Goal: Navigation & Orientation: Find specific page/section

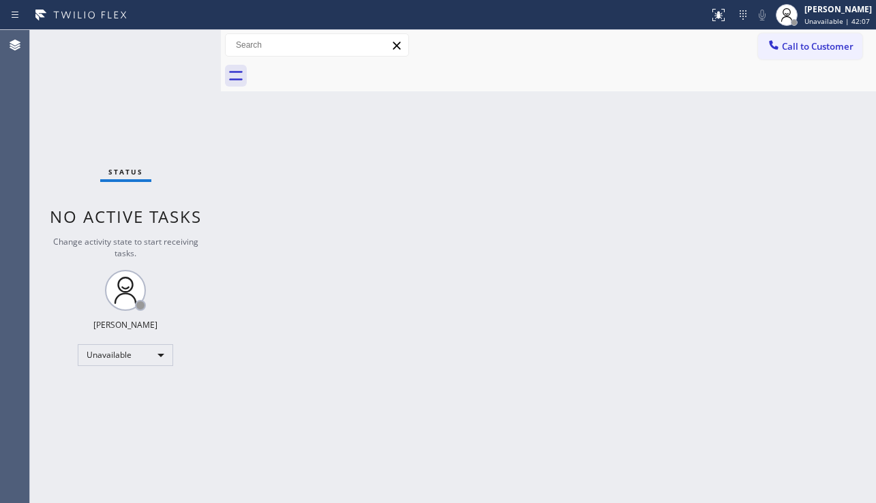
drag, startPoint x: 807, startPoint y: 322, endPoint x: 808, endPoint y: 309, distance: 13.0
click at [807, 322] on div "Back to Dashboard Change Sender ID Customers Technicians Select a contact Outbo…" at bounding box center [548, 266] width 655 height 473
click at [372, 266] on div "Back to Dashboard Change Sender ID Customers Technicians Select a contact Outbo…" at bounding box center [548, 266] width 655 height 473
click at [53, 411] on div "Status No active tasks Change activity state to start receiving tasks. [PERSON_…" at bounding box center [125, 266] width 191 height 473
drag, startPoint x: 397, startPoint y: 401, endPoint x: 759, endPoint y: 477, distance: 370.0
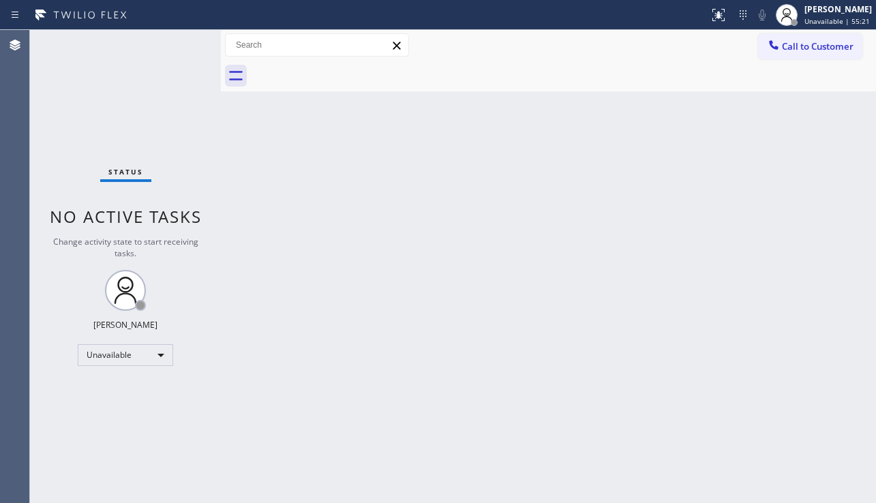
click at [397, 400] on div "Back to Dashboard Change Sender ID Customers Technicians Select a contact Outbo…" at bounding box center [548, 266] width 655 height 473
click at [790, 292] on div "Back to Dashboard Change Sender ID Customers Technicians Select a contact Outbo…" at bounding box center [548, 266] width 655 height 473
click at [587, 430] on div "Back to Dashboard Change Sender ID Customers Technicians Select a contact Outbo…" at bounding box center [548, 266] width 655 height 473
click at [790, 375] on div "Back to Dashboard Change Sender ID Customers Technicians Select a contact Outbo…" at bounding box center [548, 266] width 655 height 473
click at [453, 447] on div "Back to Dashboard Change Sender ID Customers Technicians Select a contact Outbo…" at bounding box center [548, 266] width 655 height 473
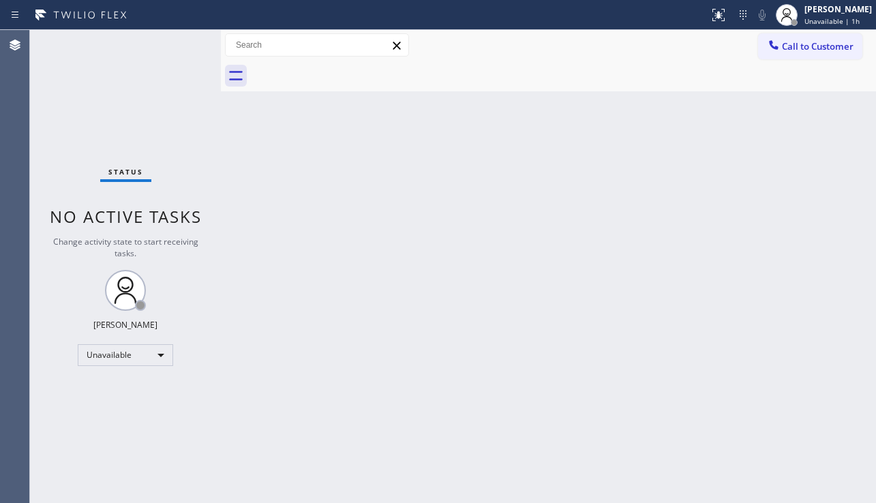
click at [580, 387] on div "Back to Dashboard Change Sender ID Customers Technicians Select a contact Outbo…" at bounding box center [548, 266] width 655 height 473
click at [299, 202] on div "Back to Dashboard Change Sender ID Customers Technicians Select a contact Outbo…" at bounding box center [548, 266] width 655 height 473
click at [795, 359] on div "Back to Dashboard Change Sender ID Customers Technicians Select a contact Outbo…" at bounding box center [548, 266] width 655 height 473
click at [101, 428] on div "Status No active tasks Change activity state to start receiving tasks. [PERSON_…" at bounding box center [125, 266] width 191 height 473
click at [355, 393] on div "Back to Dashboard Change Sender ID Customers Technicians Select a contact Outbo…" at bounding box center [548, 266] width 655 height 473
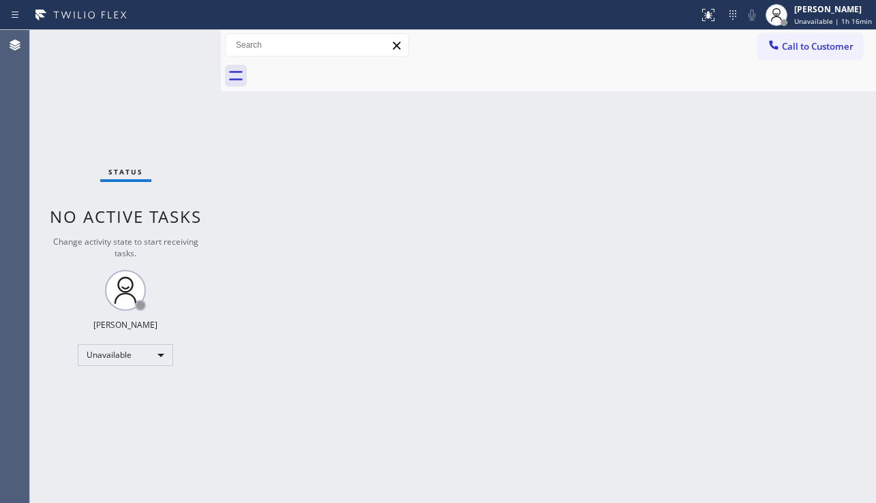
click at [93, 431] on div "Status No active tasks Change activity state to start receiving tasks. [PERSON_…" at bounding box center [125, 266] width 191 height 473
drag, startPoint x: 48, startPoint y: 400, endPoint x: 82, endPoint y: 398, distance: 34.2
click at [48, 400] on div "Status No active tasks Change activity state to start receiving tasks. [PERSON_…" at bounding box center [125, 266] width 191 height 473
click at [809, 343] on div "Back to Dashboard Change Sender ID Customers Technicians Select a contact Outbo…" at bounding box center [548, 266] width 655 height 473
click at [445, 460] on div "Back to Dashboard Change Sender ID Customers Technicians Select a contact Outbo…" at bounding box center [548, 266] width 655 height 473
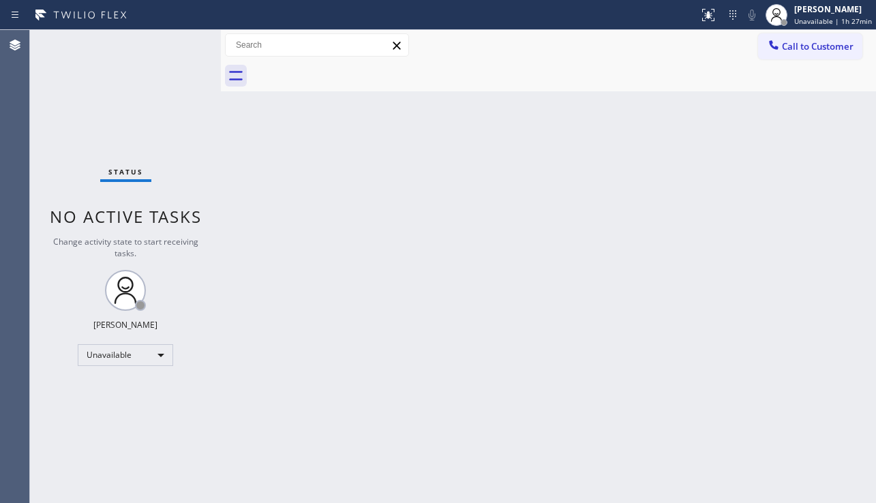
click at [481, 462] on div "Back to Dashboard Change Sender ID Customers Technicians Select a contact Outbo…" at bounding box center [548, 266] width 655 height 473
click at [820, 308] on div "Back to Dashboard Change Sender ID Customers Technicians Select a contact Outbo…" at bounding box center [548, 266] width 655 height 473
click at [822, 224] on div "Back to Dashboard Change Sender ID Customers Technicians Select a contact Outbo…" at bounding box center [548, 266] width 655 height 473
